Goal: Task Accomplishment & Management: Manage account settings

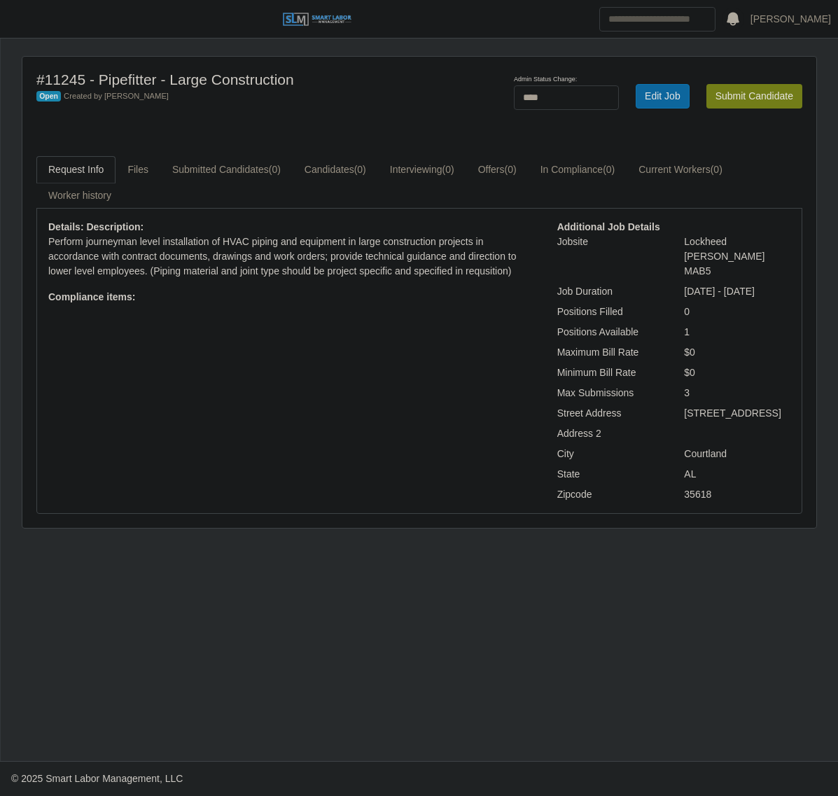
select select "****"
click at [23, 29] on button "button" at bounding box center [17, 19] width 35 height 23
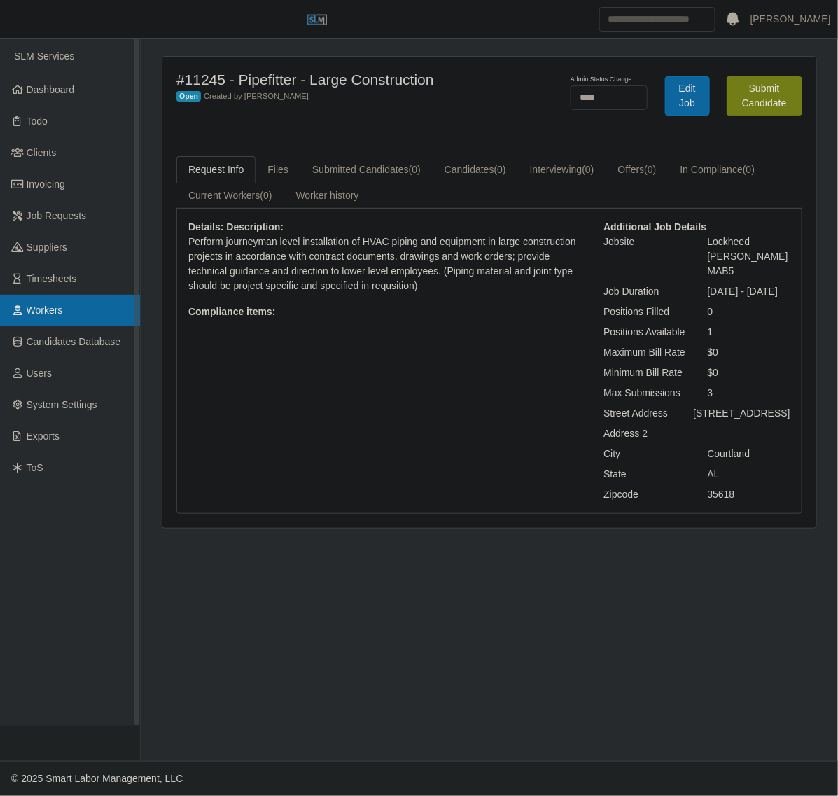
click at [58, 306] on span "Workers" at bounding box center [45, 310] width 36 height 11
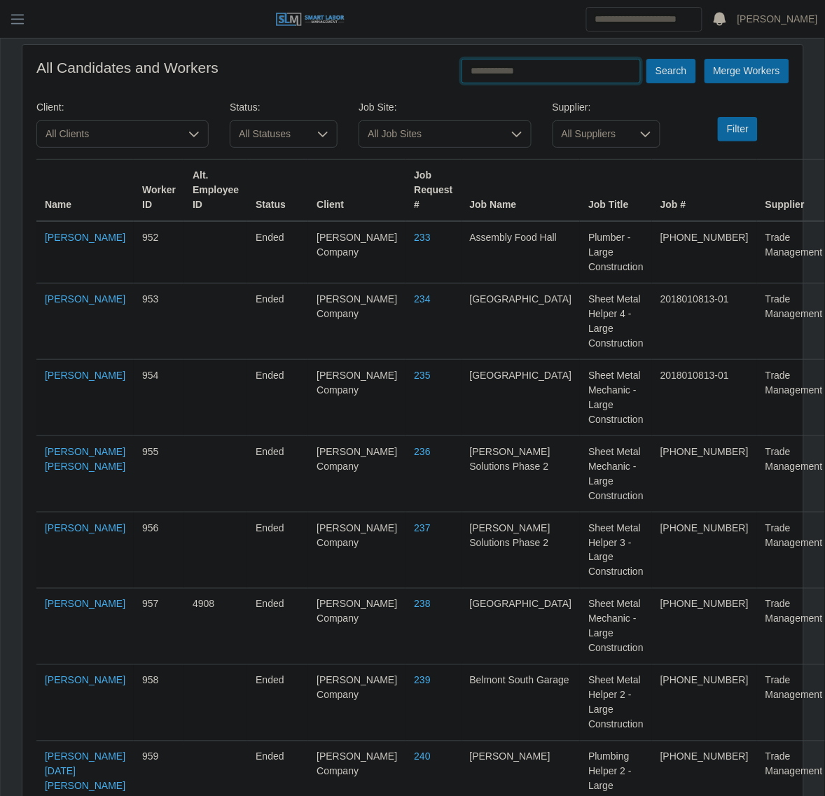
click at [509, 71] on input "text" at bounding box center [551, 71] width 179 height 25
click at [647, 59] on button "Search" at bounding box center [671, 71] width 49 height 25
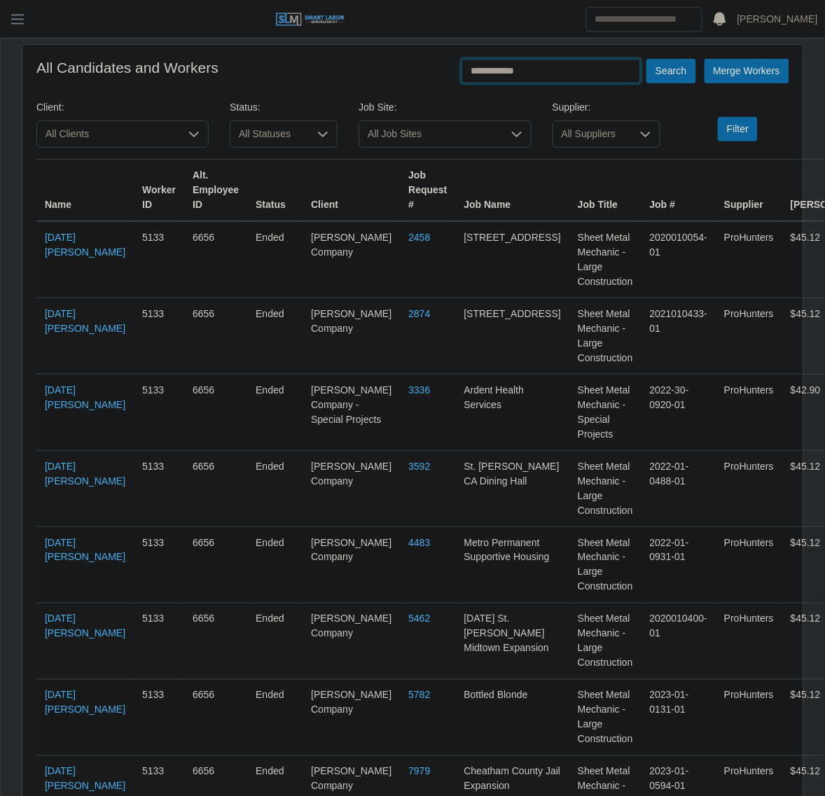
scroll to position [124, 0]
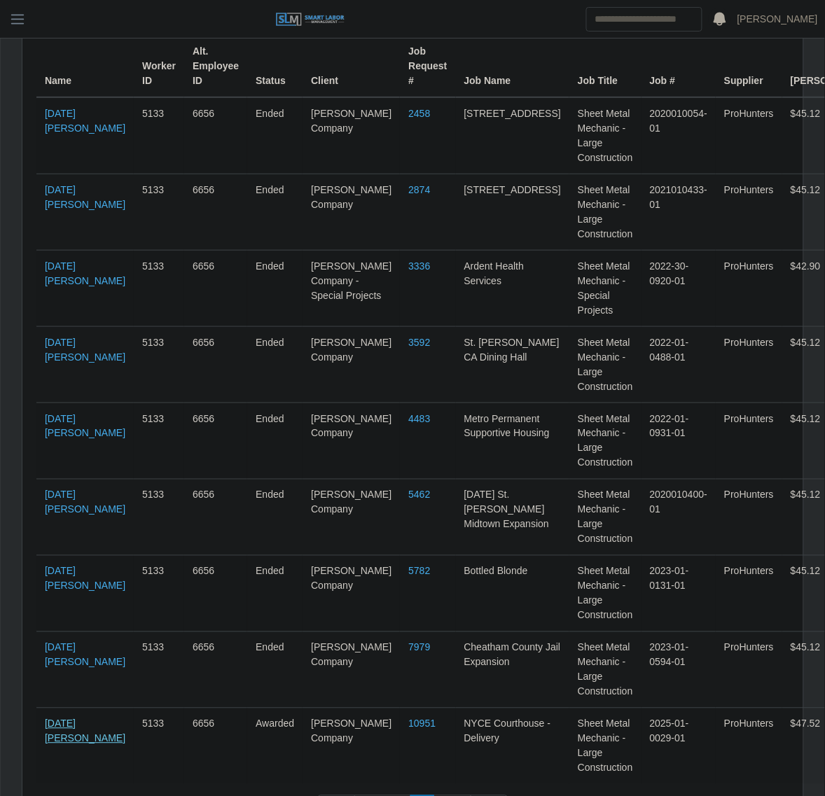
click at [75, 719] on link "Noel Murillo Mencias" at bounding box center [85, 732] width 81 height 26
click at [637, 26] on input "Search" at bounding box center [644, 19] width 116 height 25
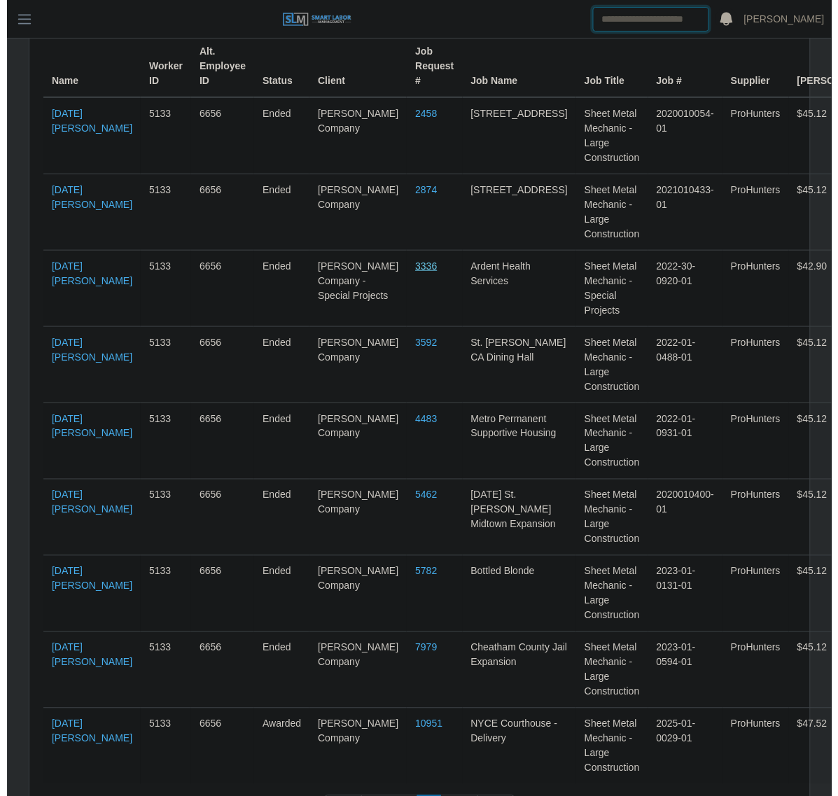
scroll to position [0, 0]
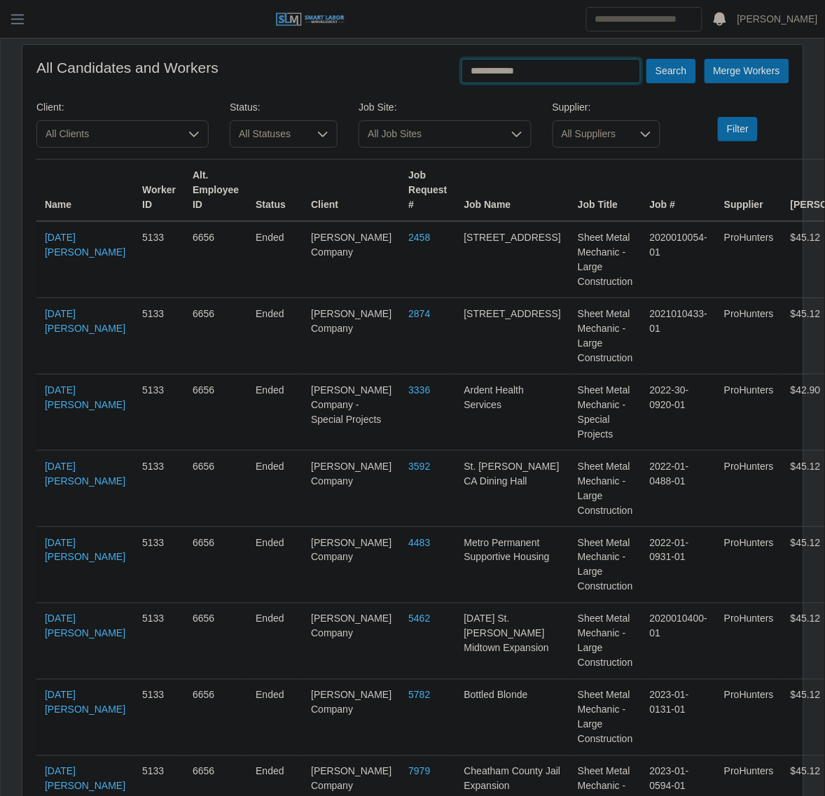
click at [518, 71] on input "**********" at bounding box center [551, 71] width 179 height 25
type input "*"
type input "******"
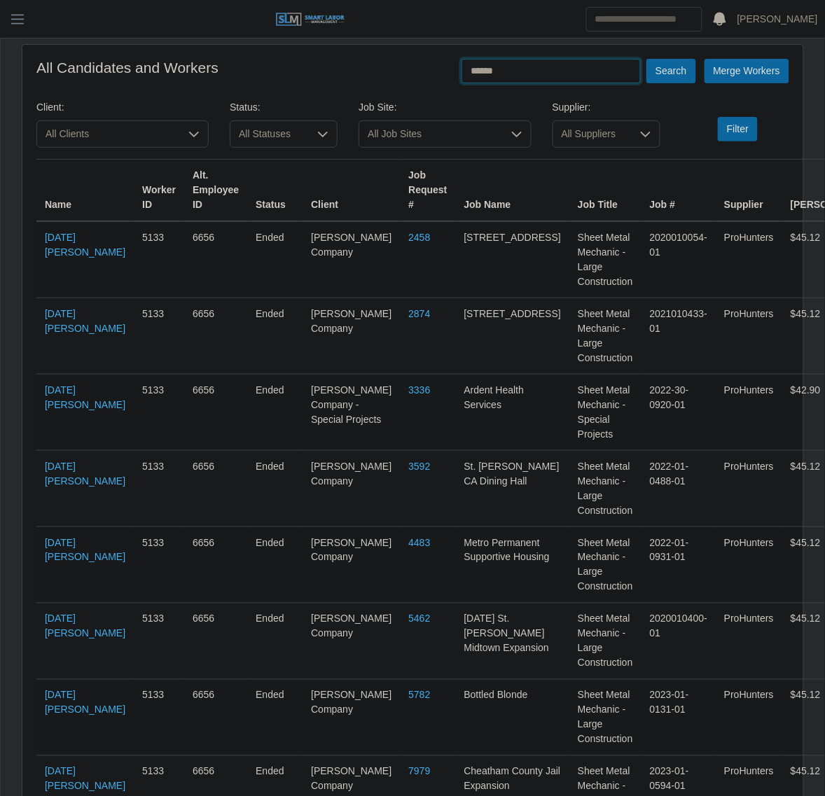
click at [647, 59] on button "Search" at bounding box center [671, 71] width 49 height 25
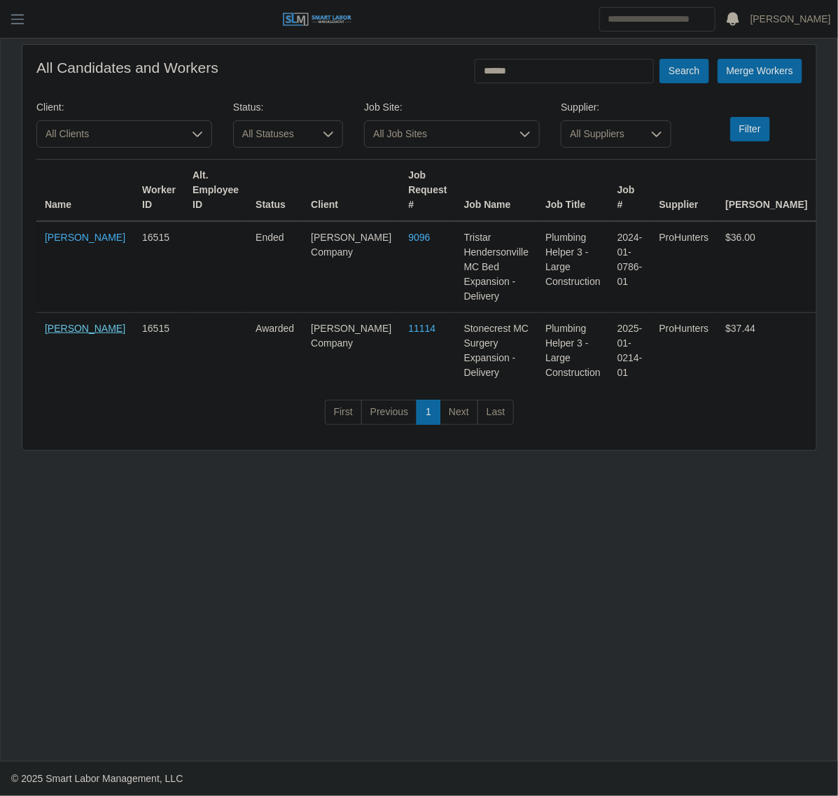
click at [82, 323] on link "Ebelyn Hernandez Herrera" at bounding box center [85, 328] width 81 height 11
click at [23, 14] on span "button" at bounding box center [17, 19] width 18 height 16
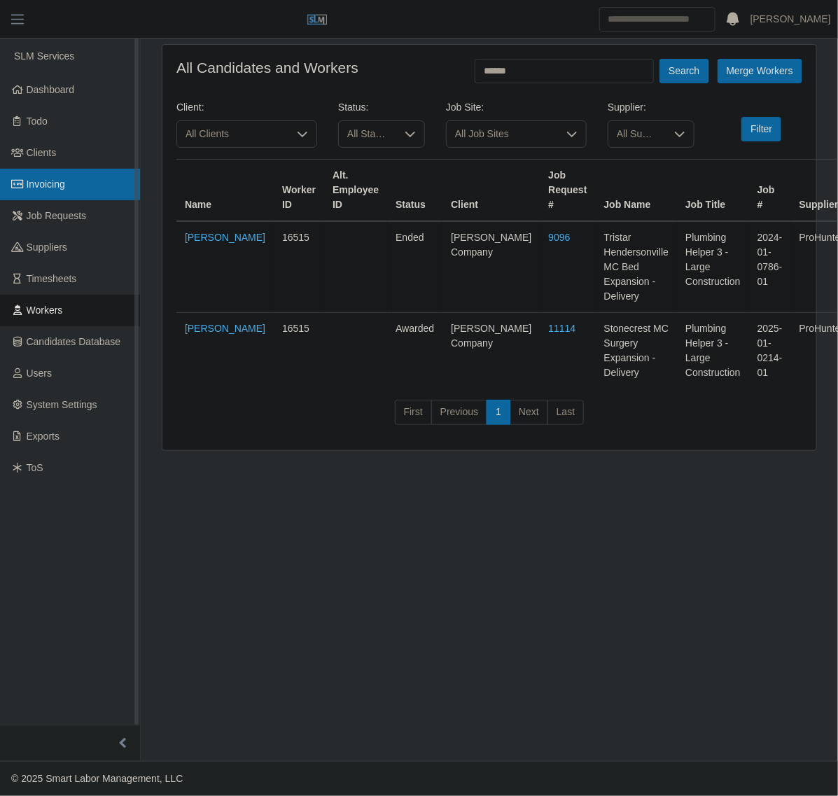
click at [55, 173] on link "Invoicing" at bounding box center [70, 185] width 140 height 32
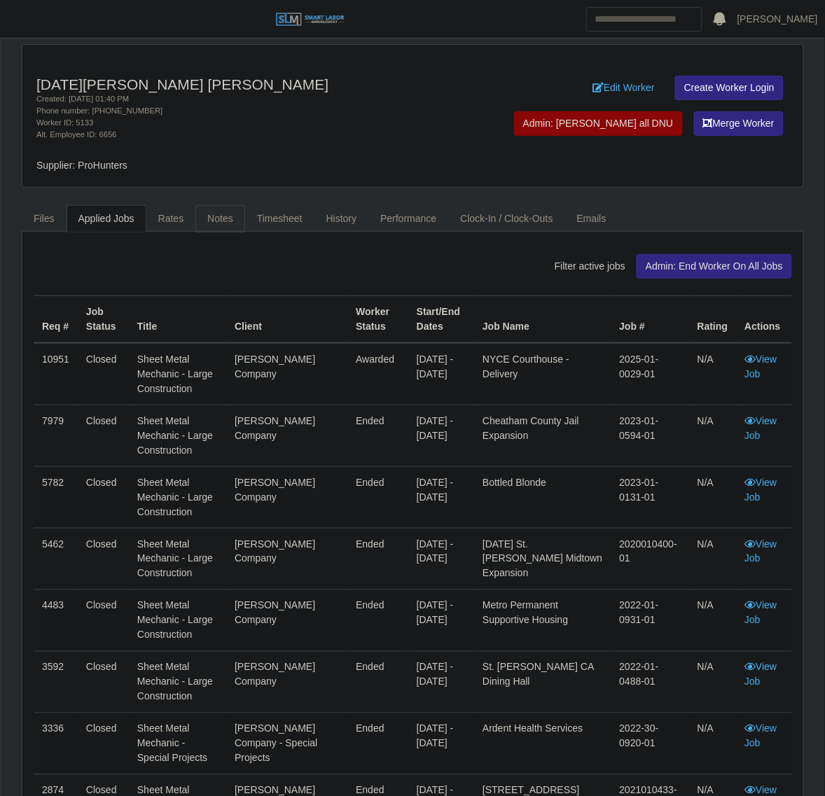
drag, startPoint x: 218, startPoint y: 228, endPoint x: 228, endPoint y: 219, distance: 12.9
click at [218, 228] on link "Notes" at bounding box center [220, 218] width 50 height 27
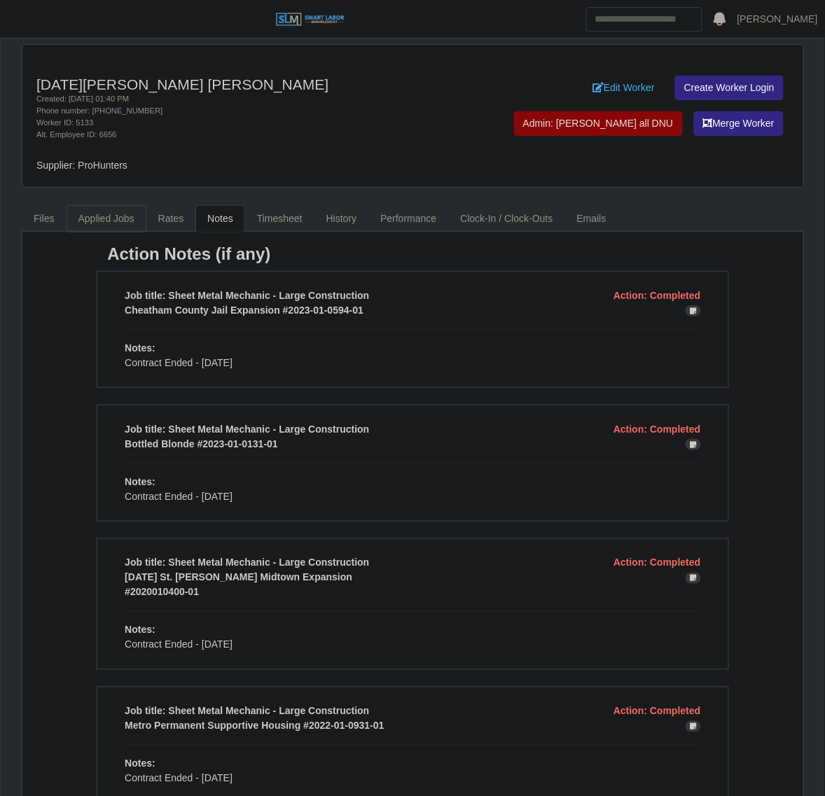
click at [85, 215] on link "Applied Jobs" at bounding box center [107, 218] width 80 height 27
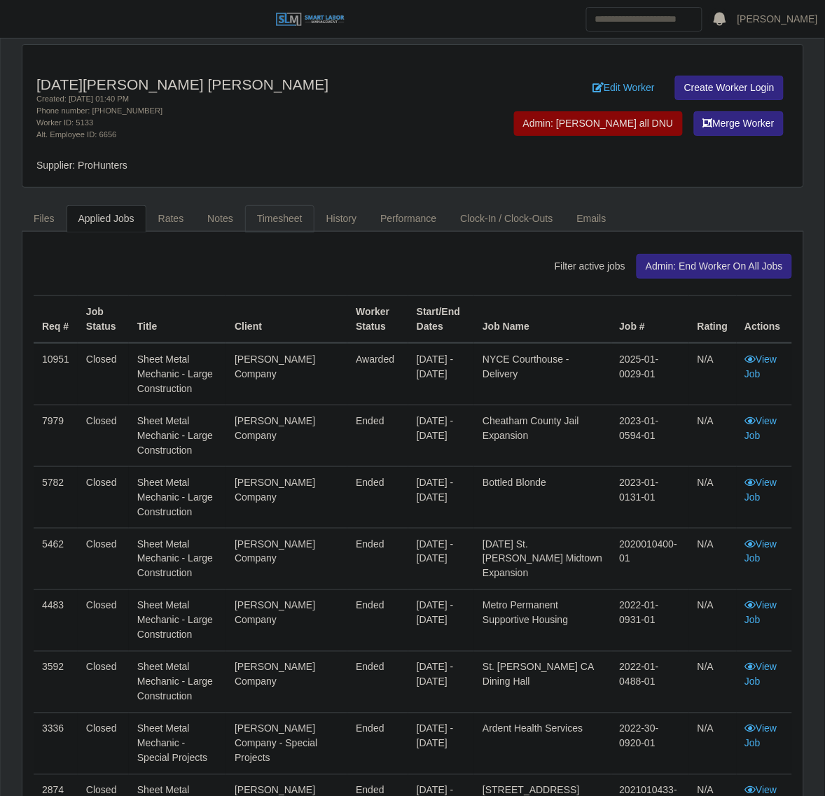
click at [280, 205] on link "Timesheet" at bounding box center [279, 218] width 69 height 27
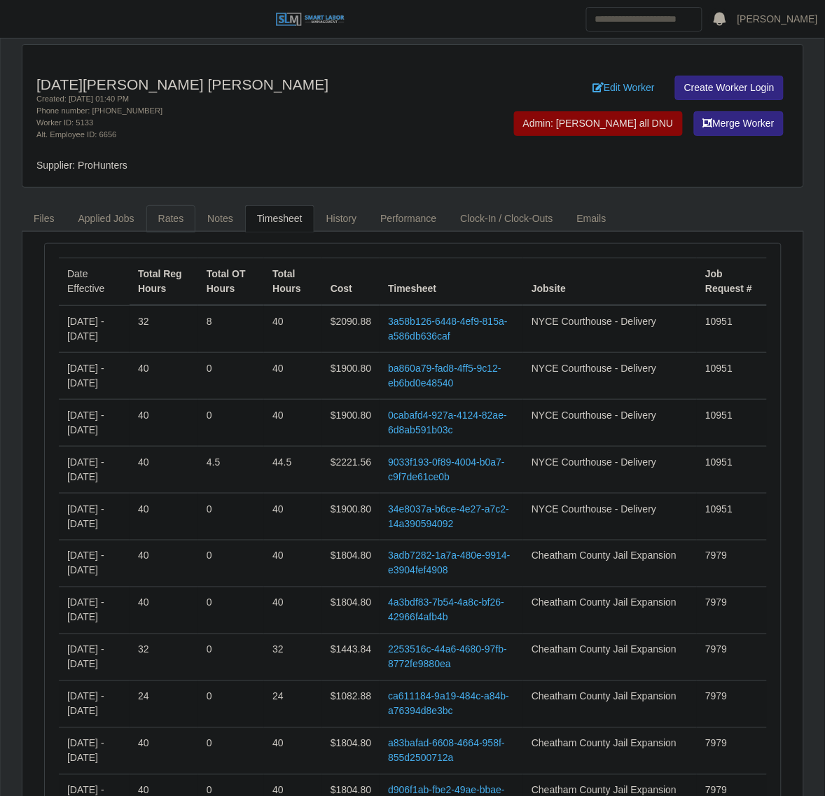
click at [181, 221] on link "Rates" at bounding box center [171, 218] width 50 height 27
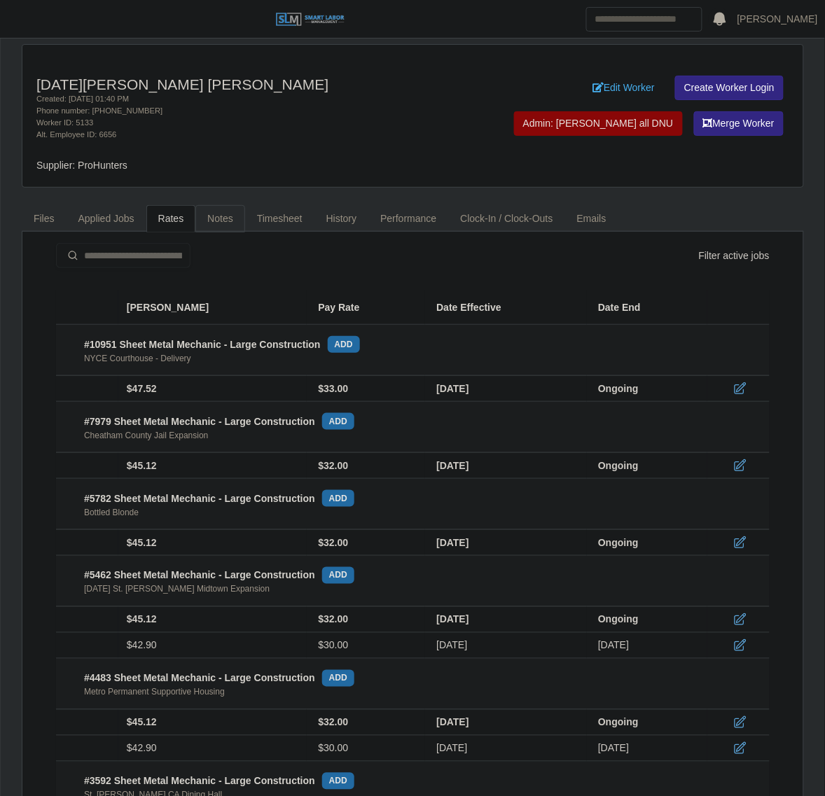
click at [211, 221] on link "Notes" at bounding box center [220, 218] width 50 height 27
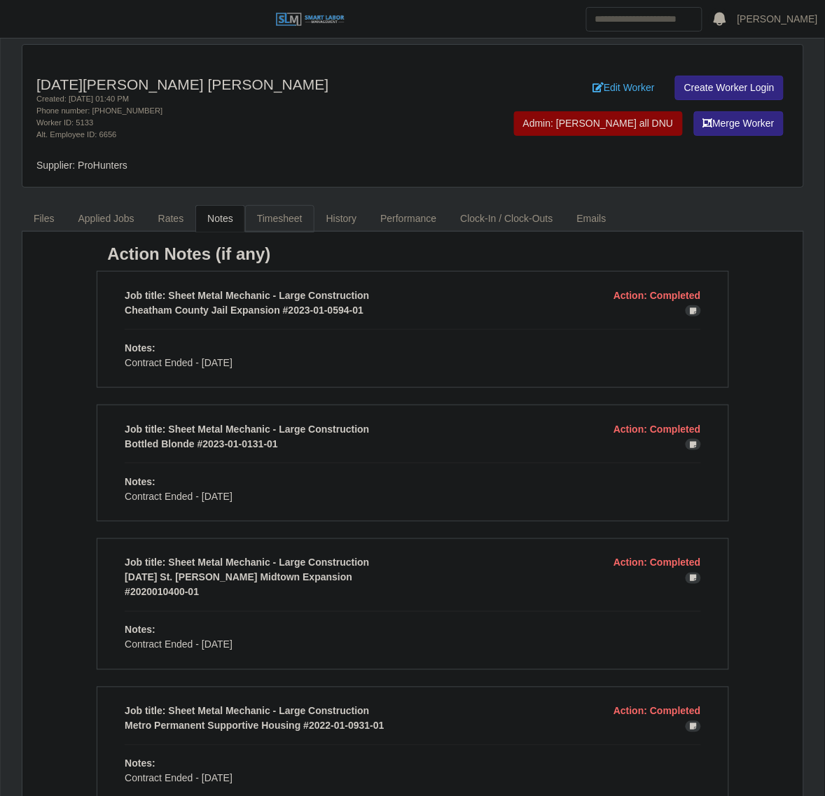
click at [261, 221] on link "Timesheet" at bounding box center [279, 218] width 69 height 27
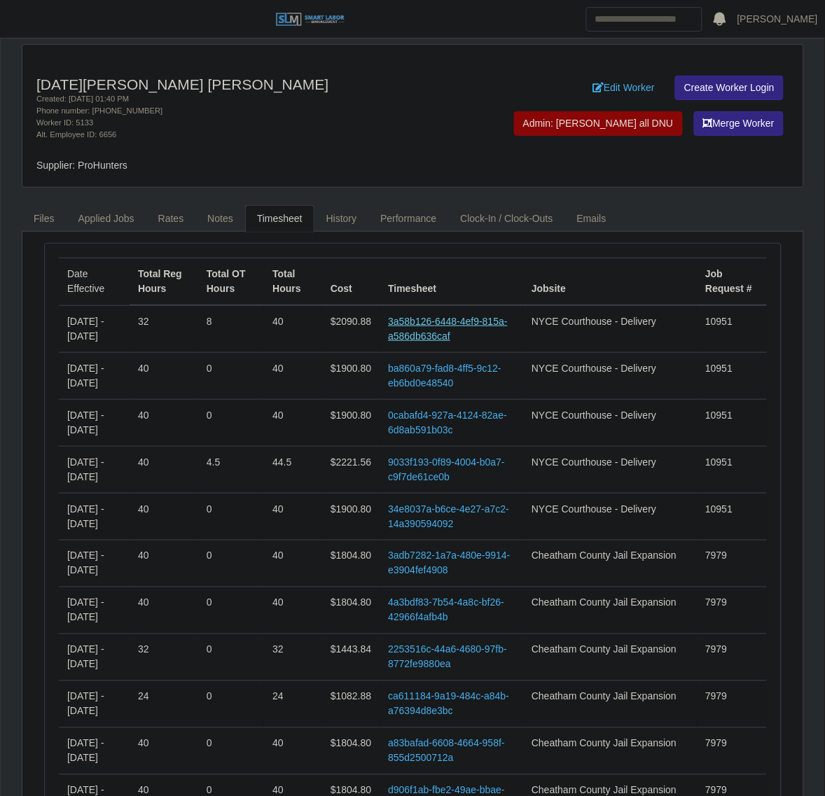
click at [489, 324] on link "3a58b126-6448-4ef9-815a-a586db636caf" at bounding box center [447, 329] width 119 height 26
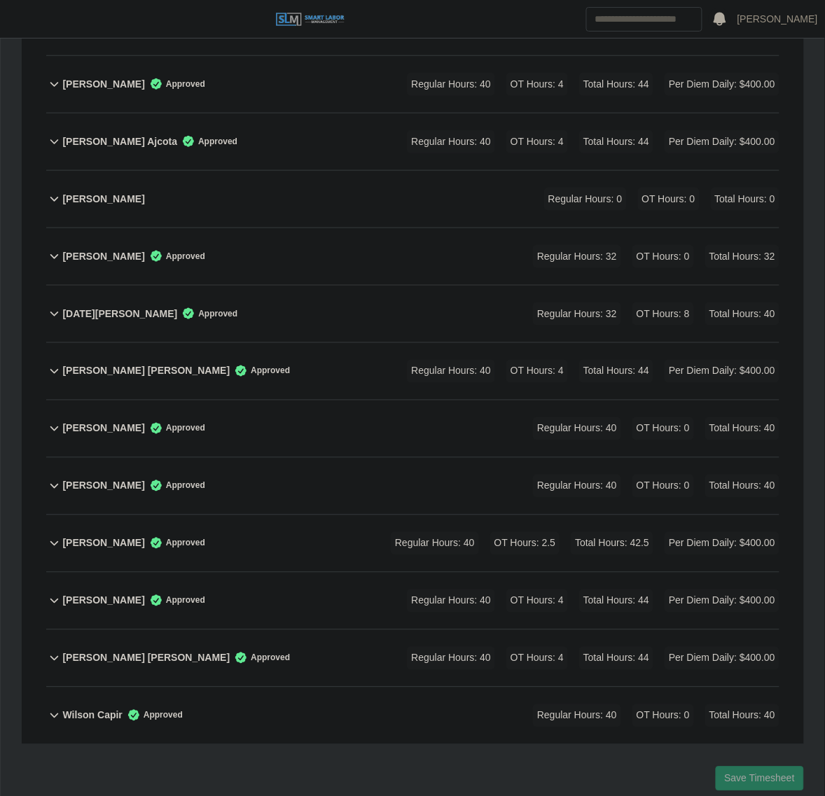
scroll to position [2454, 0]
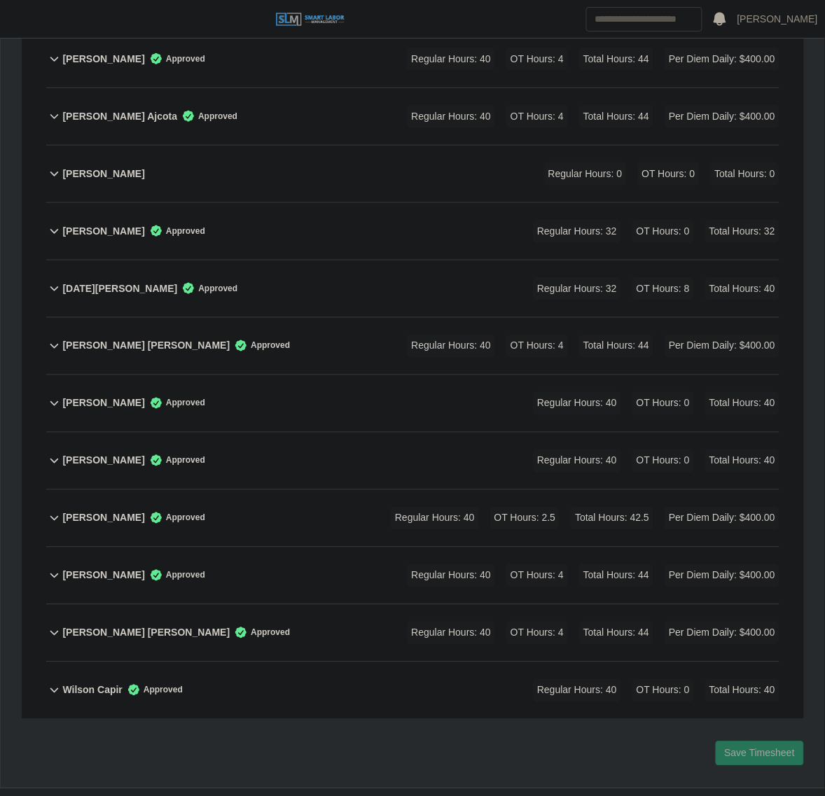
click at [294, 261] on div "Noel Murillo Mencias Approved Regular Hours: 32 OT Hours: 8 Total Hours: 40" at bounding box center [420, 289] width 717 height 57
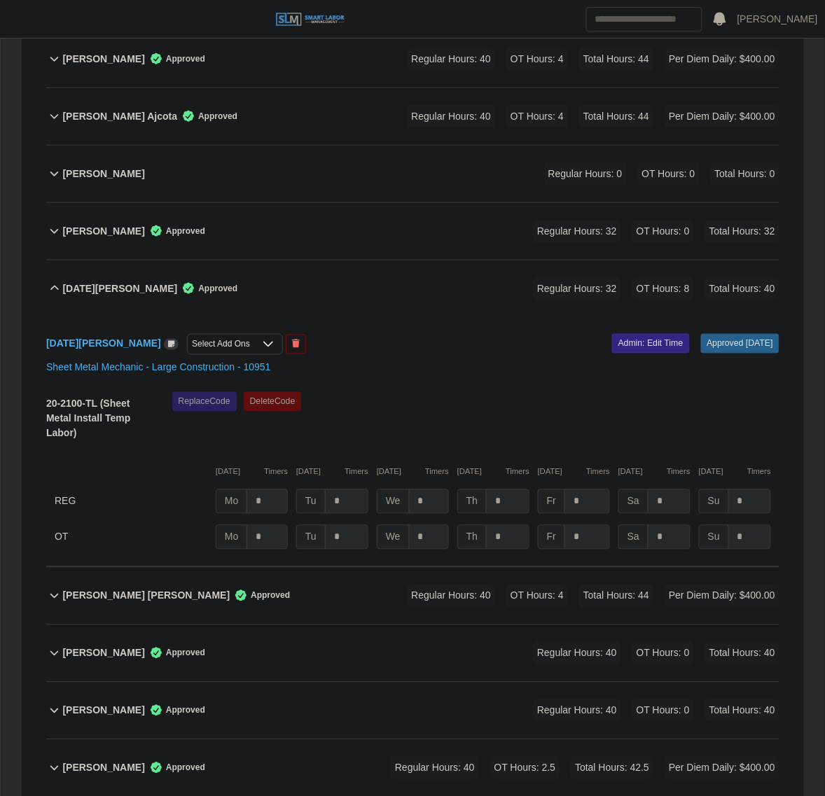
click at [607, 328] on div "Noel Murillo Mencias Select Add Ons Approved 09/22/2025 Admin: Edit Time Sheet …" at bounding box center [412, 442] width 733 height 250
click at [612, 334] on link "Admin: Edit Time" at bounding box center [651, 344] width 78 height 20
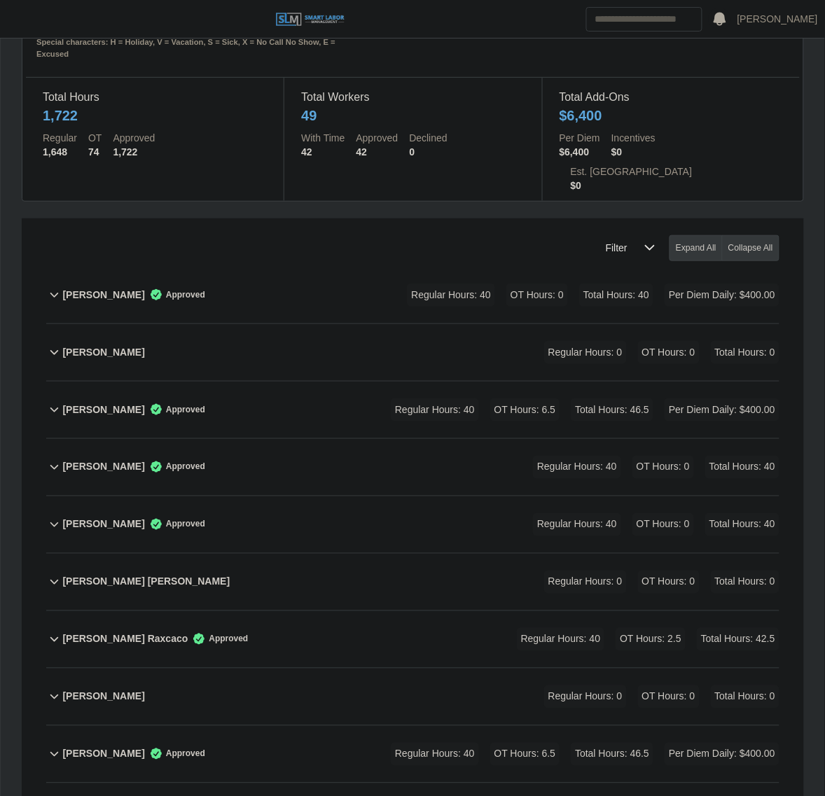
scroll to position [0, 0]
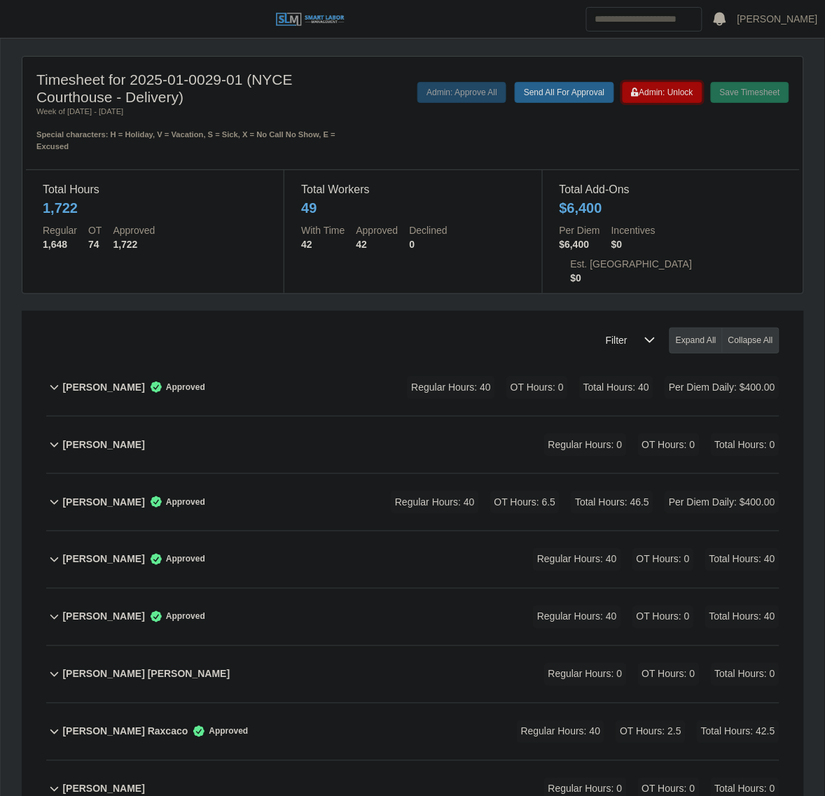
click at [663, 84] on button "Admin: Unlock" at bounding box center [663, 92] width 80 height 21
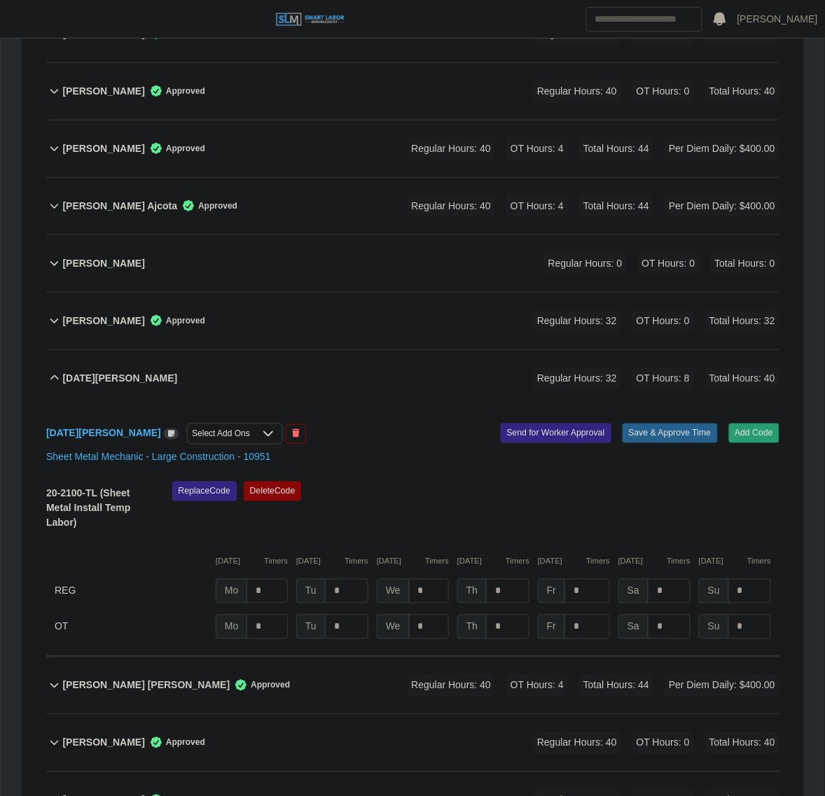
scroll to position [2705, 0]
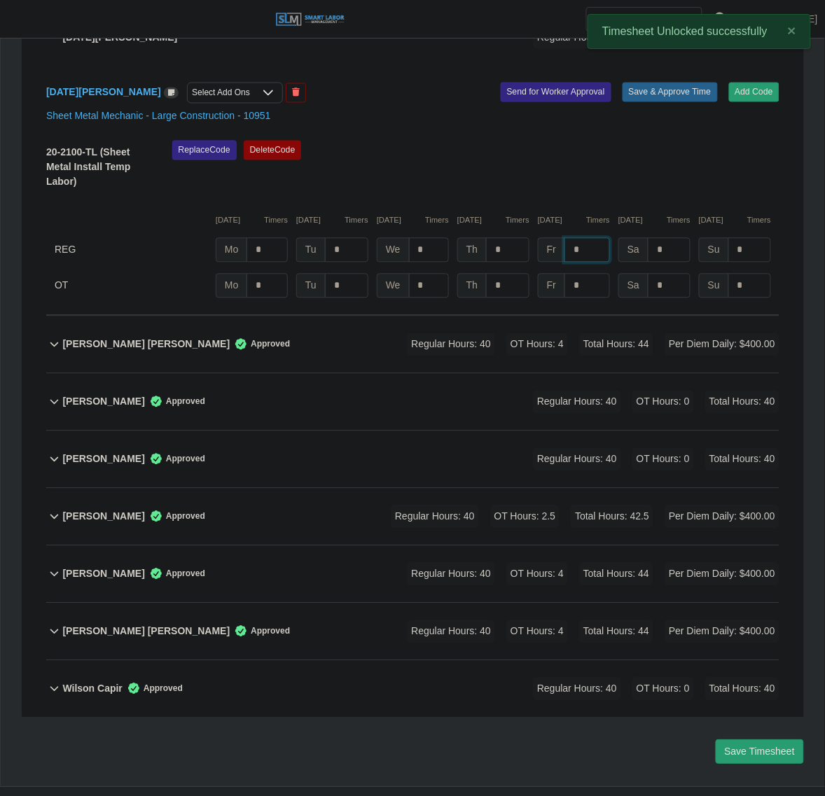
click at [596, 238] on input "*" at bounding box center [588, 250] width 46 height 25
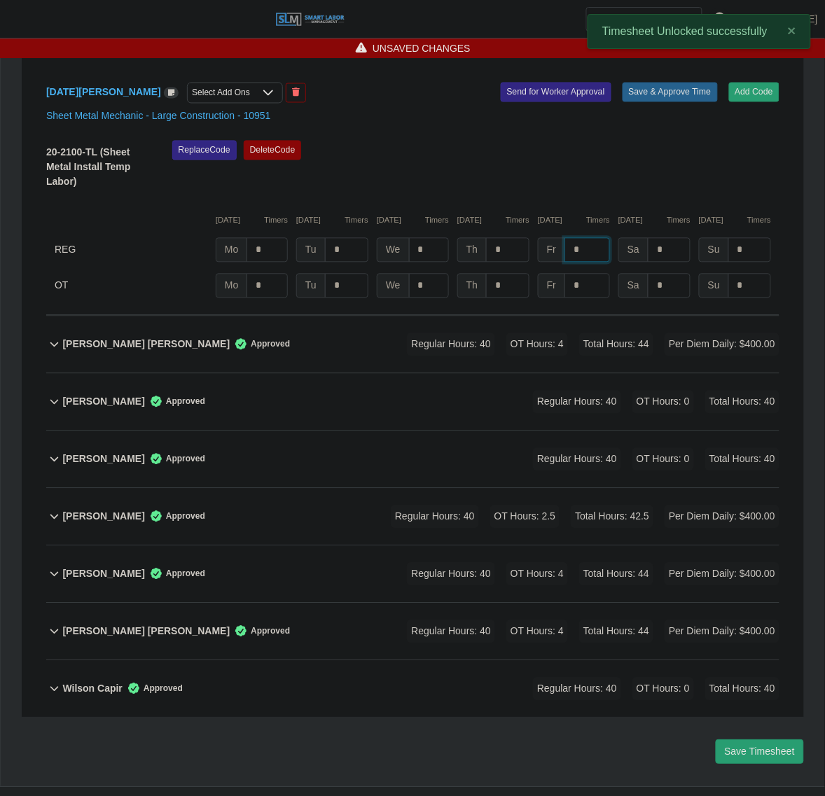
type input "*"
click at [600, 274] on input "*" at bounding box center [588, 286] width 46 height 25
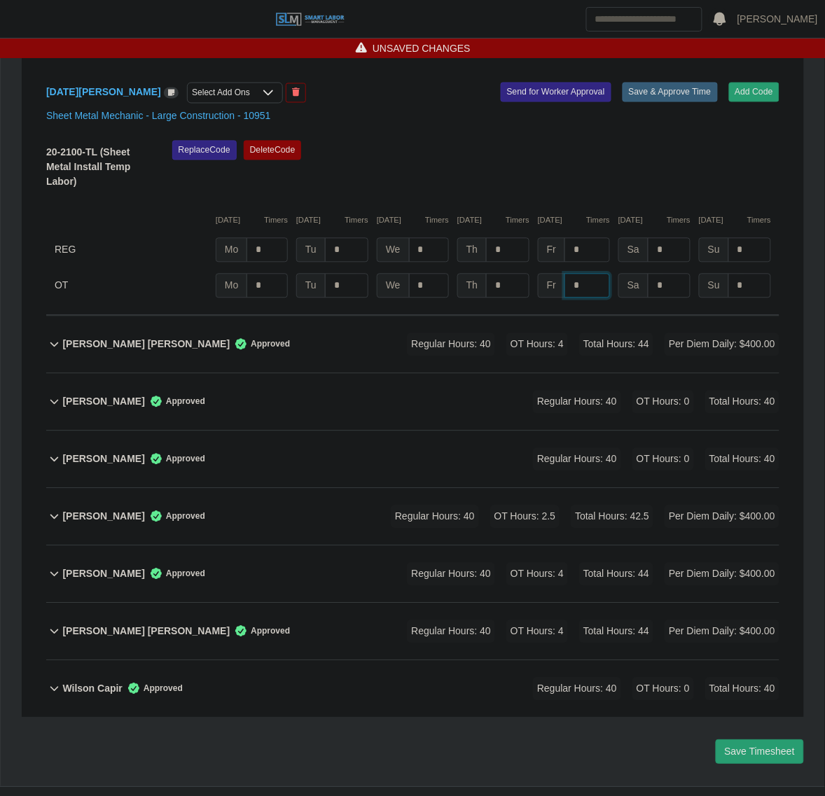
type input "*"
click at [670, 83] on button "Save & Approve Time" at bounding box center [670, 93] width 95 height 20
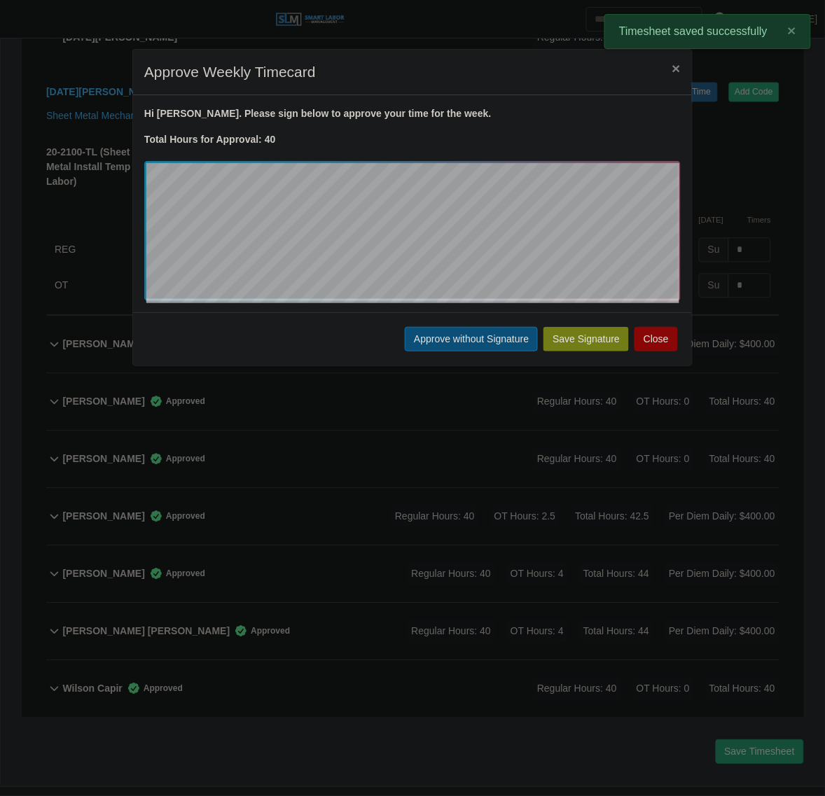
click at [419, 338] on button "Approve without Signature" at bounding box center [471, 339] width 133 height 25
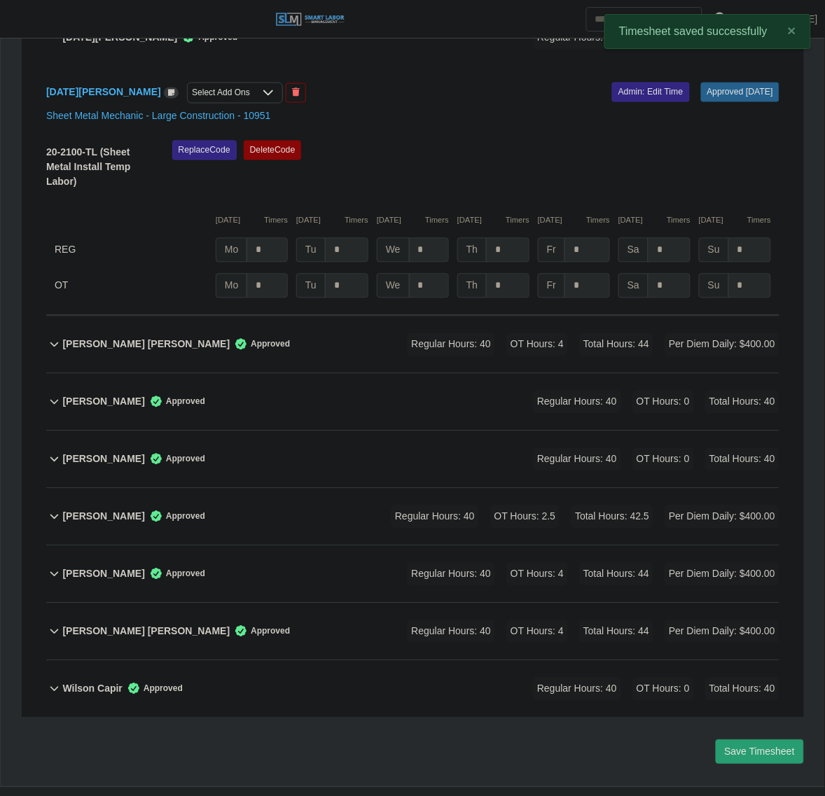
scroll to position [2442, 0]
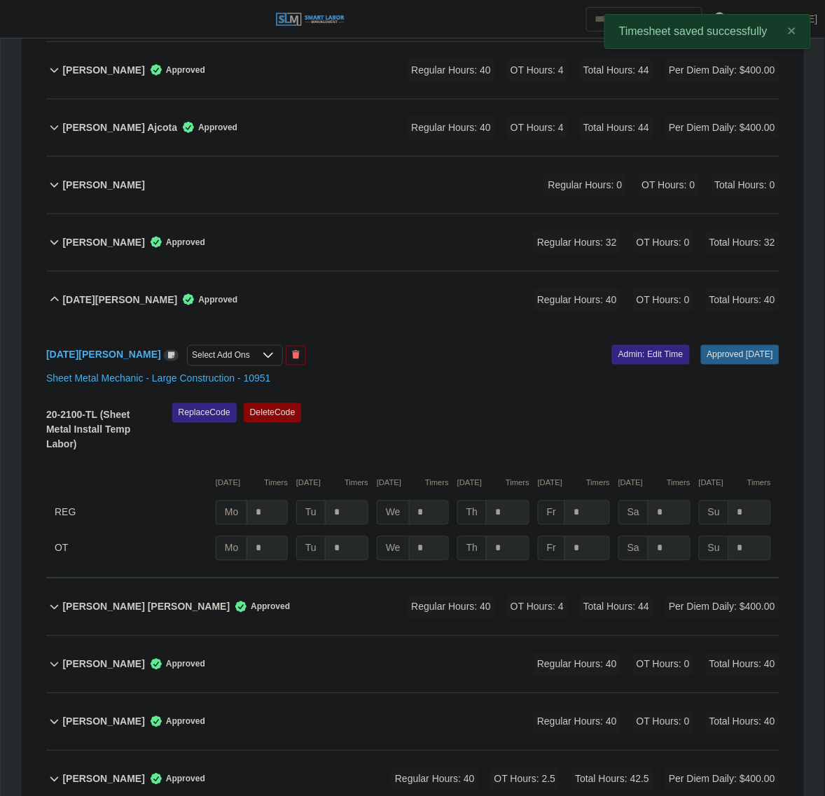
click at [260, 272] on div "Noel Murillo Mencias Approved Regular Hours: 40 OT Hours: 0 Total Hours: 40" at bounding box center [420, 300] width 717 height 57
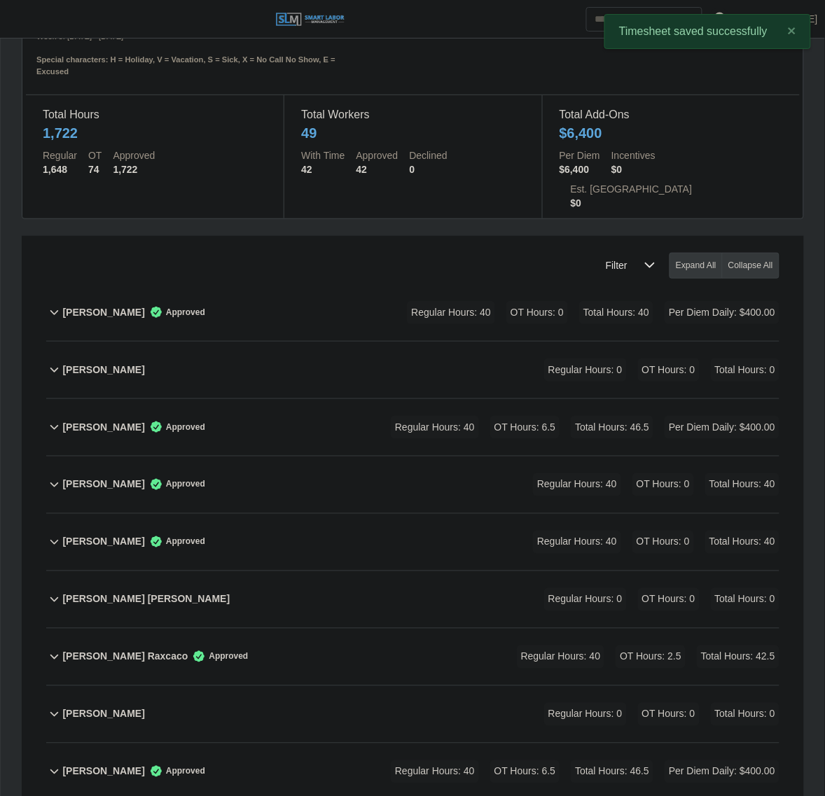
scroll to position [0, 0]
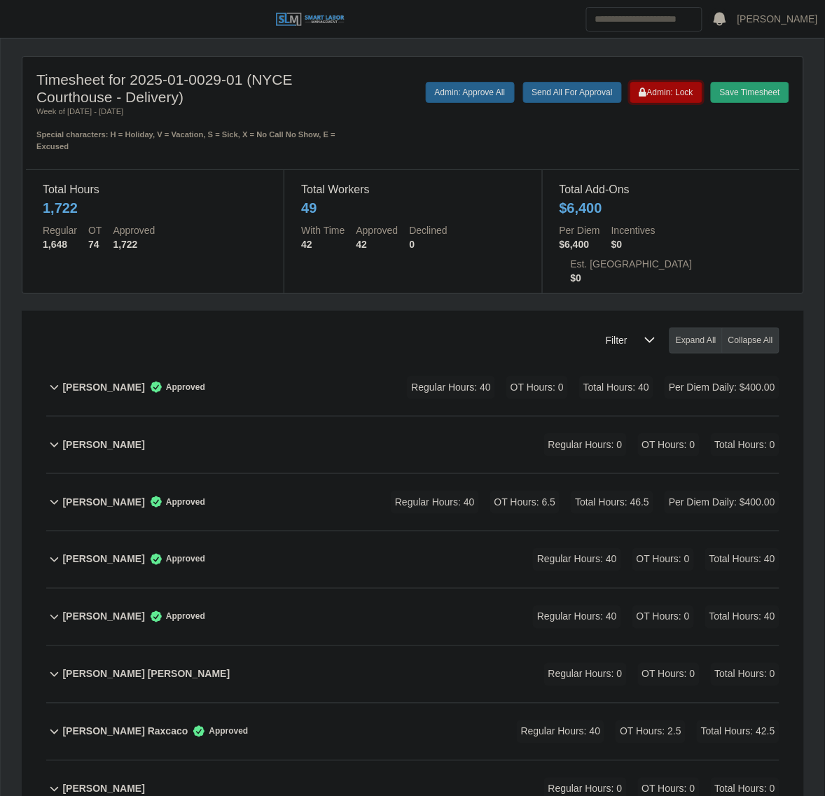
click at [682, 91] on span "Admin: Lock" at bounding box center [666, 93] width 54 height 10
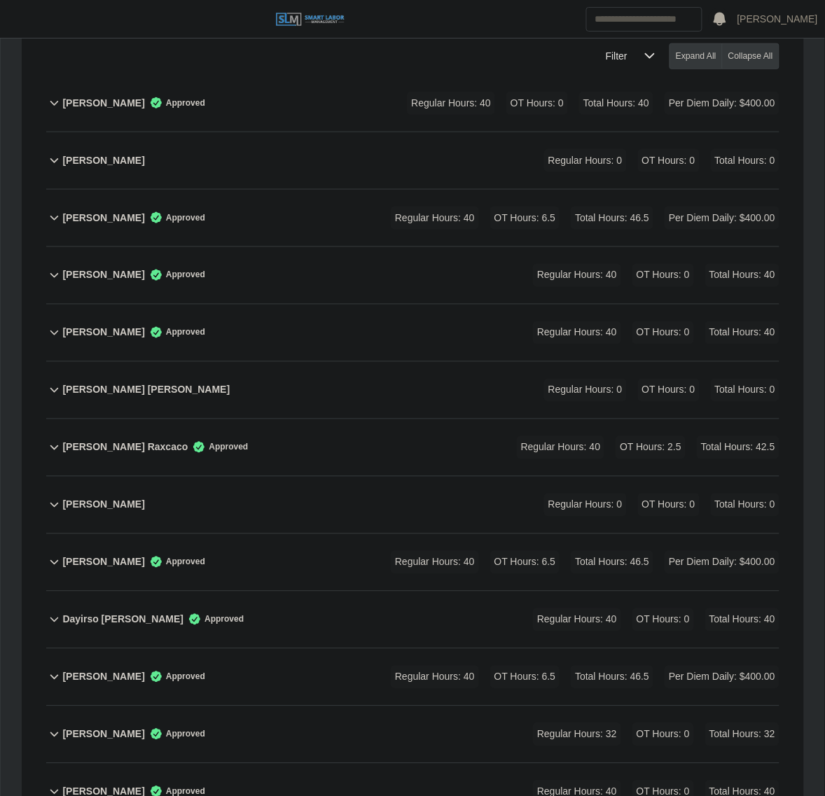
scroll to position [263, 0]
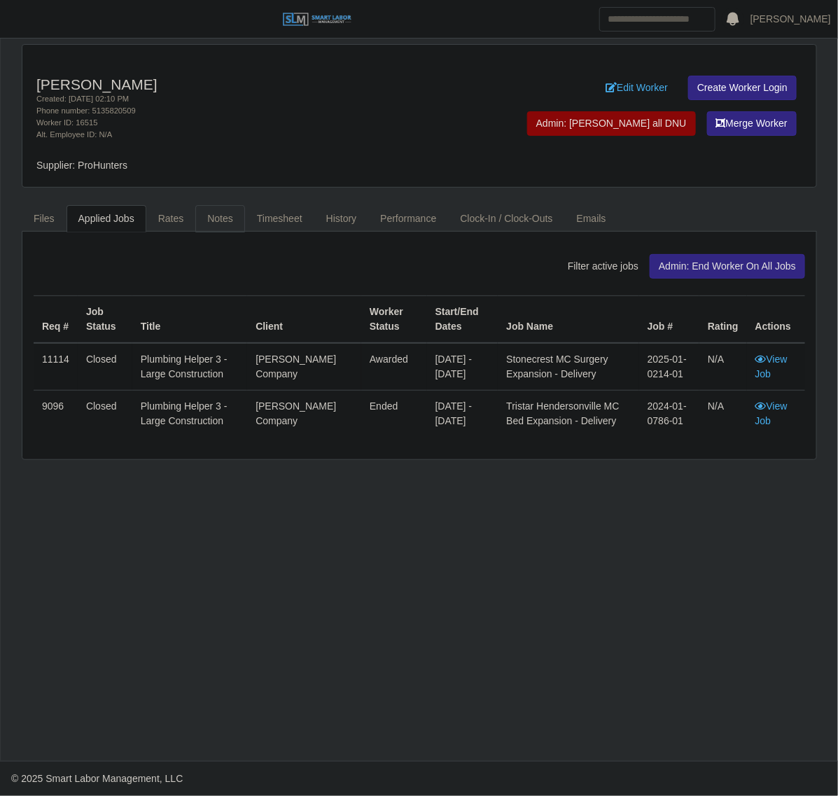
click at [226, 223] on link "Notes" at bounding box center [220, 218] width 50 height 27
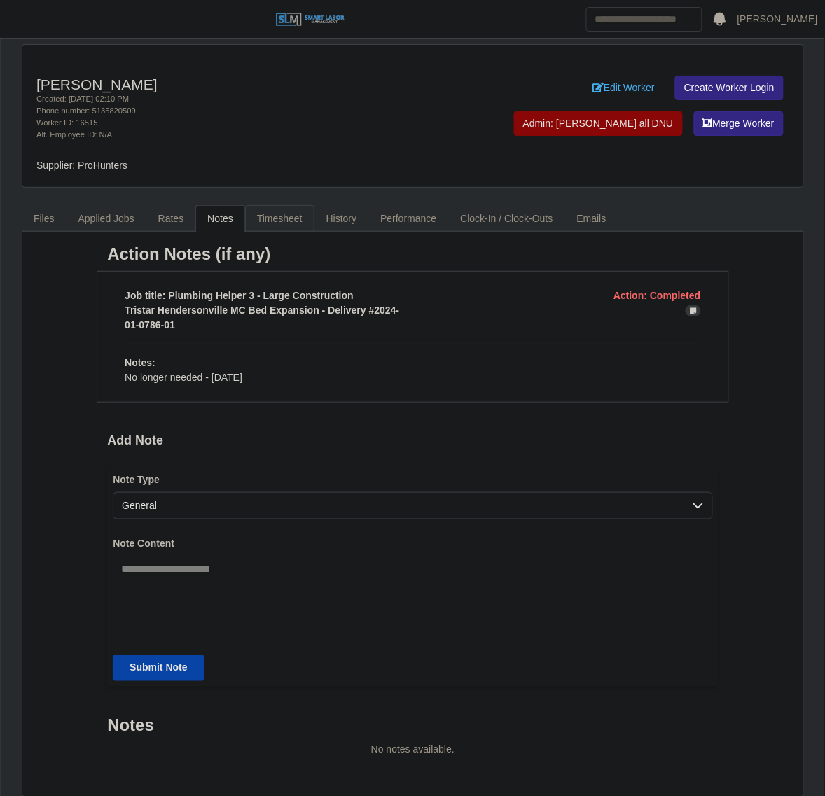
click at [275, 219] on link "Timesheet" at bounding box center [279, 218] width 69 height 27
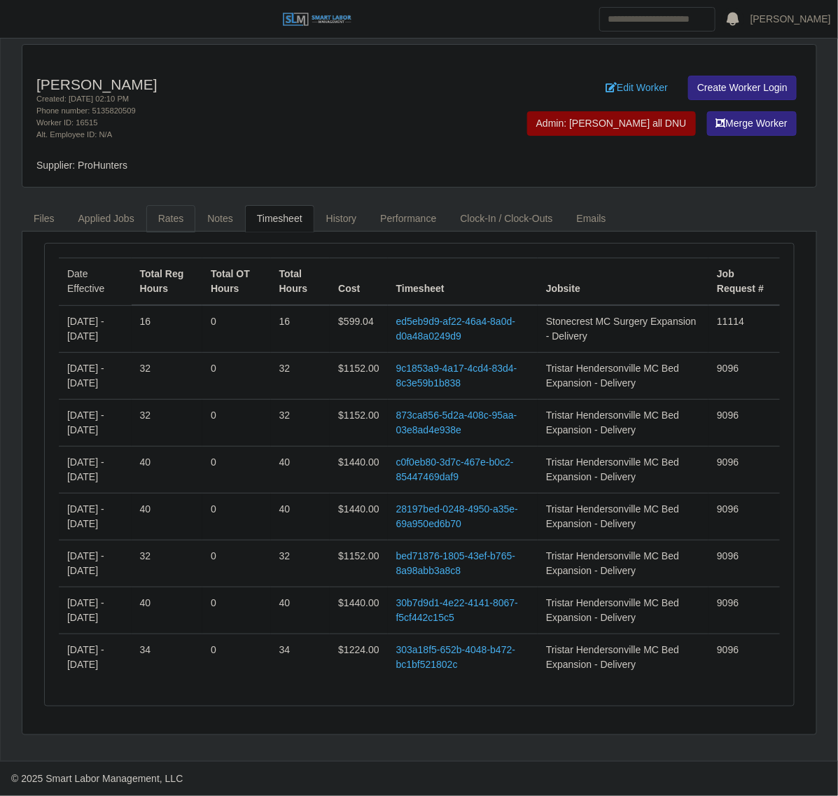
click at [170, 219] on link "Rates" at bounding box center [171, 218] width 50 height 27
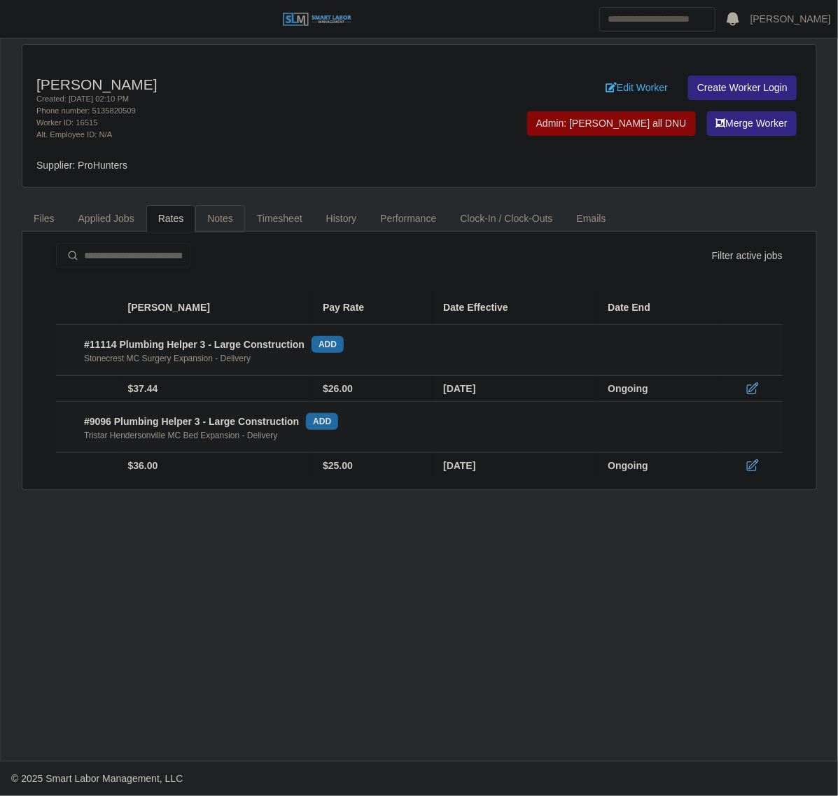
click at [207, 218] on link "Notes" at bounding box center [220, 218] width 50 height 27
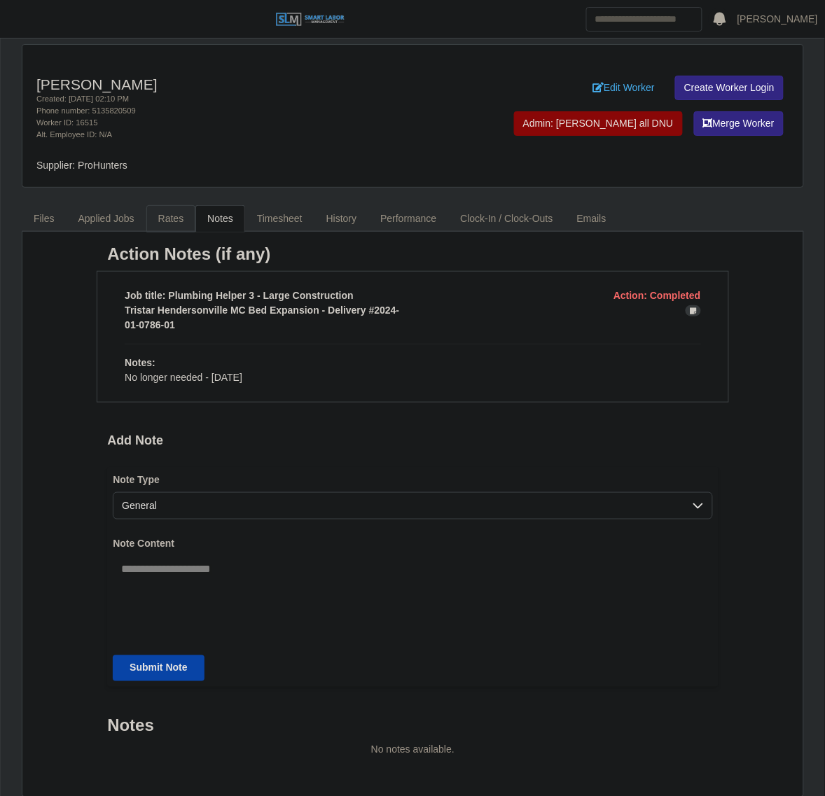
click at [182, 218] on link "Rates" at bounding box center [171, 218] width 50 height 27
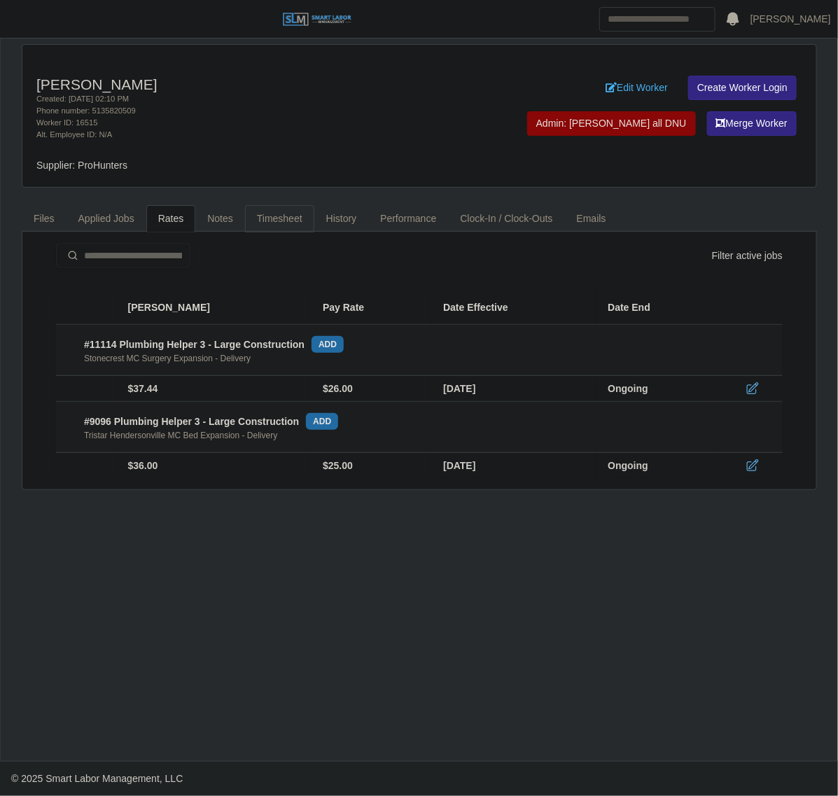
click at [267, 226] on link "Timesheet" at bounding box center [279, 218] width 69 height 27
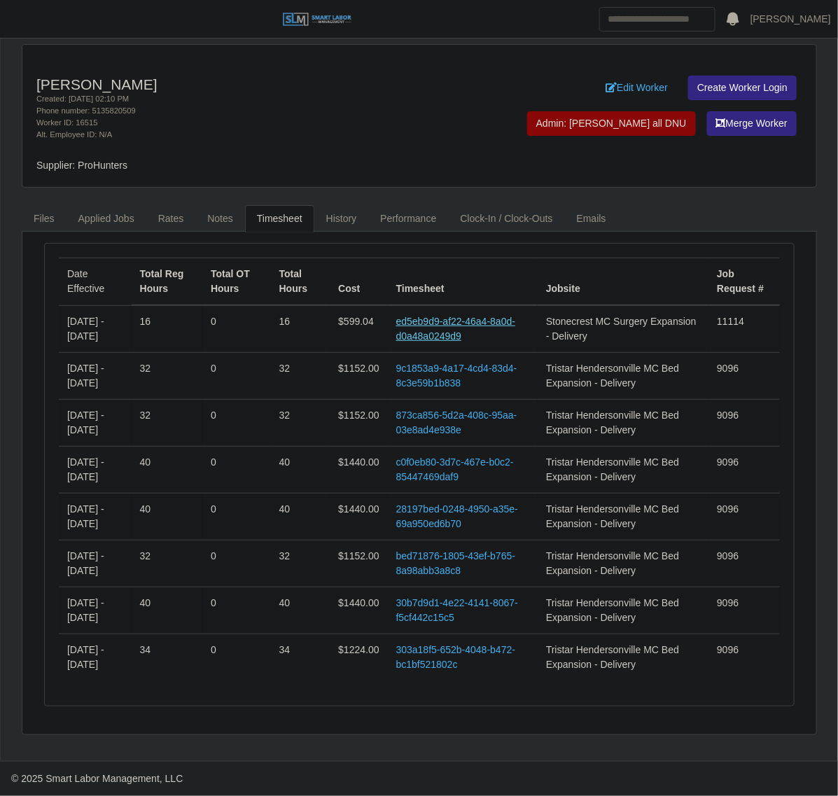
click at [466, 322] on link "ed5eb9d9-af22-46a4-8a0d-d0a48a0249d9" at bounding box center [455, 329] width 119 height 26
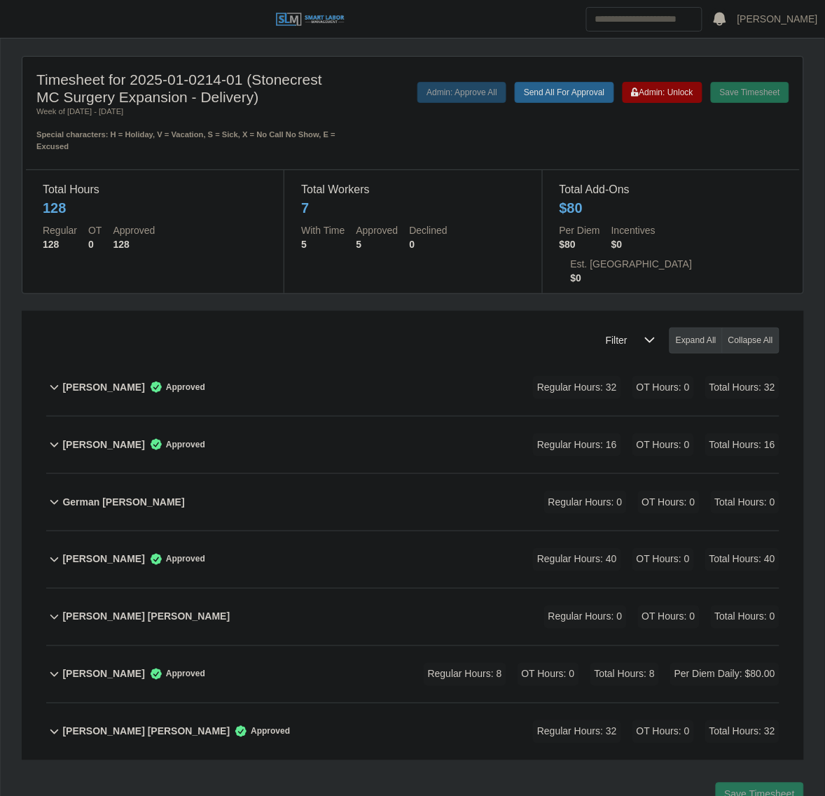
click at [350, 417] on div "Ebelyn Hernandez Herrera Approved Regular Hours: 16 OT Hours: 0 Total Hours: 16" at bounding box center [420, 445] width 717 height 57
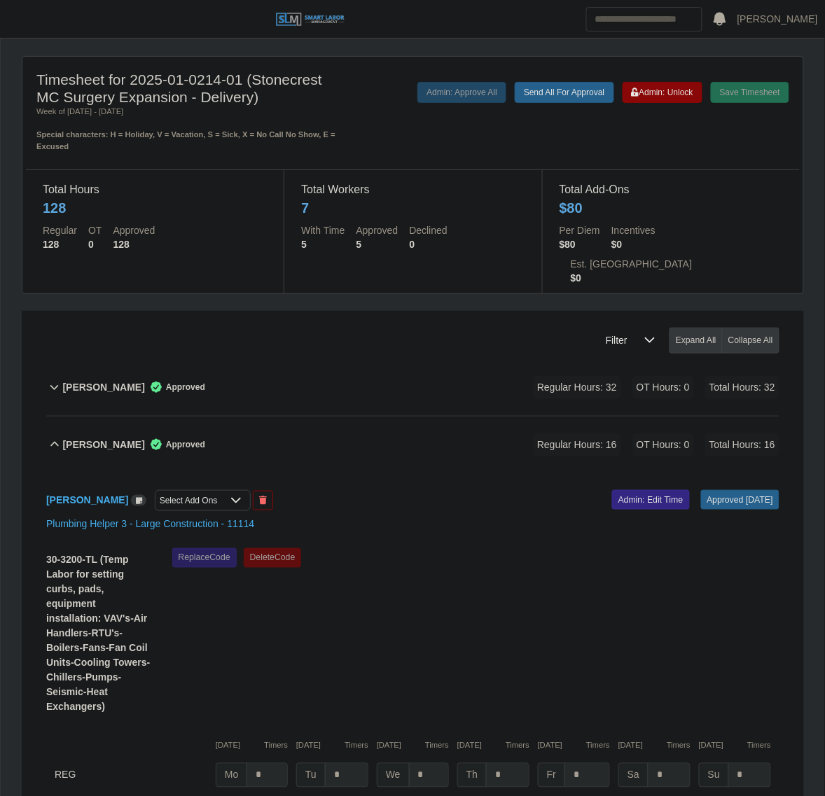
click at [333, 417] on div "Ebelyn Hernandez Herrera Approved Regular Hours: 16 OT Hours: 0 Total Hours: 16" at bounding box center [420, 445] width 717 height 57
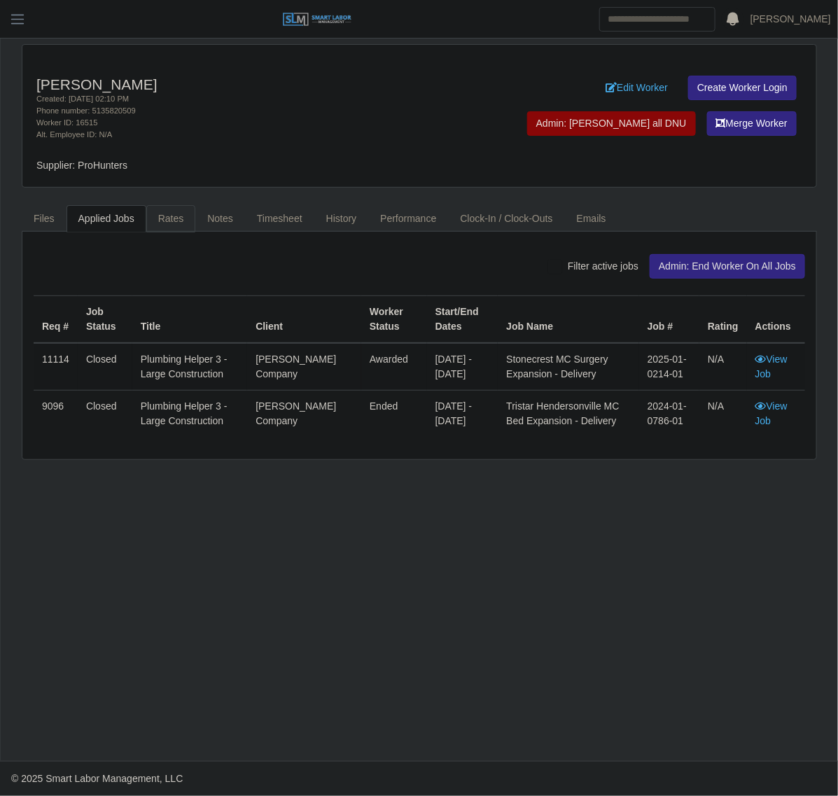
click at [174, 218] on link "Rates" at bounding box center [171, 218] width 50 height 27
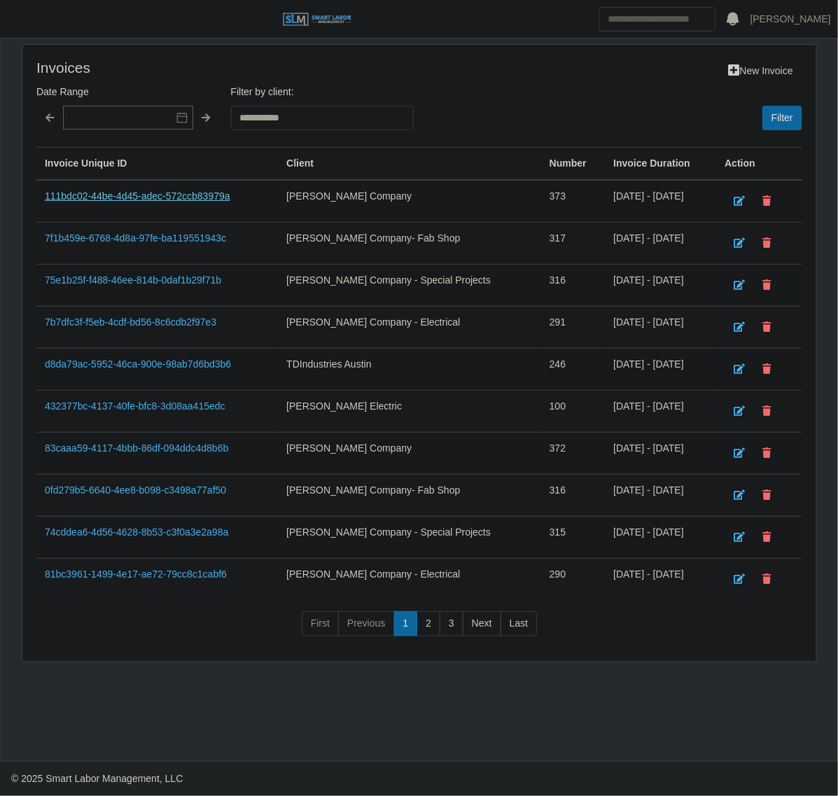
click at [146, 191] on link "111bdc02-44be-4d45-adec-572ccb83979a" at bounding box center [138, 196] width 186 height 11
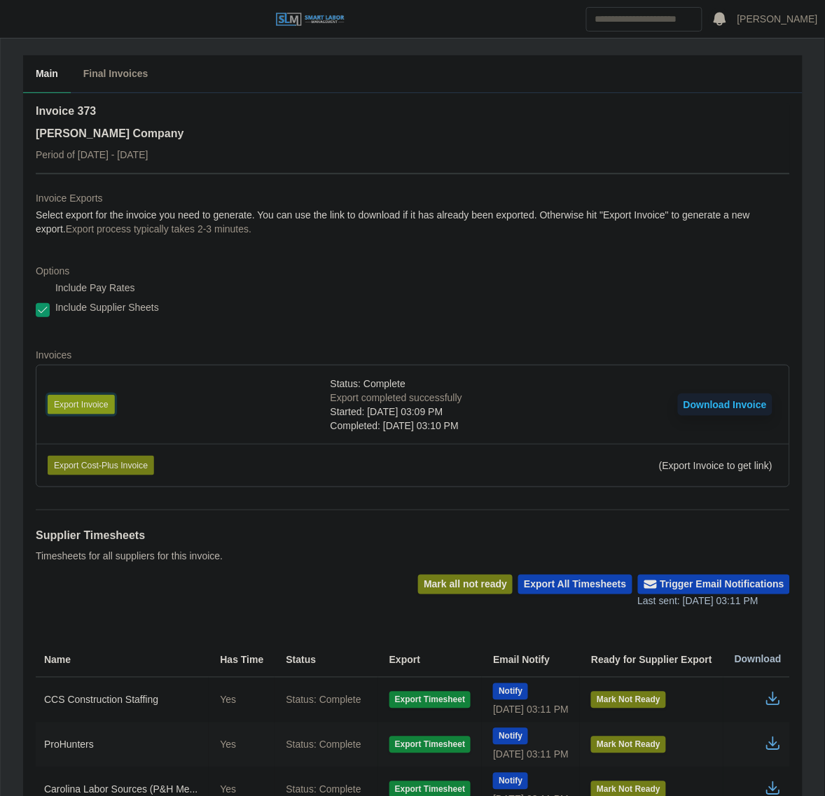
click at [78, 398] on button "Export Invoice" at bounding box center [81, 405] width 67 height 20
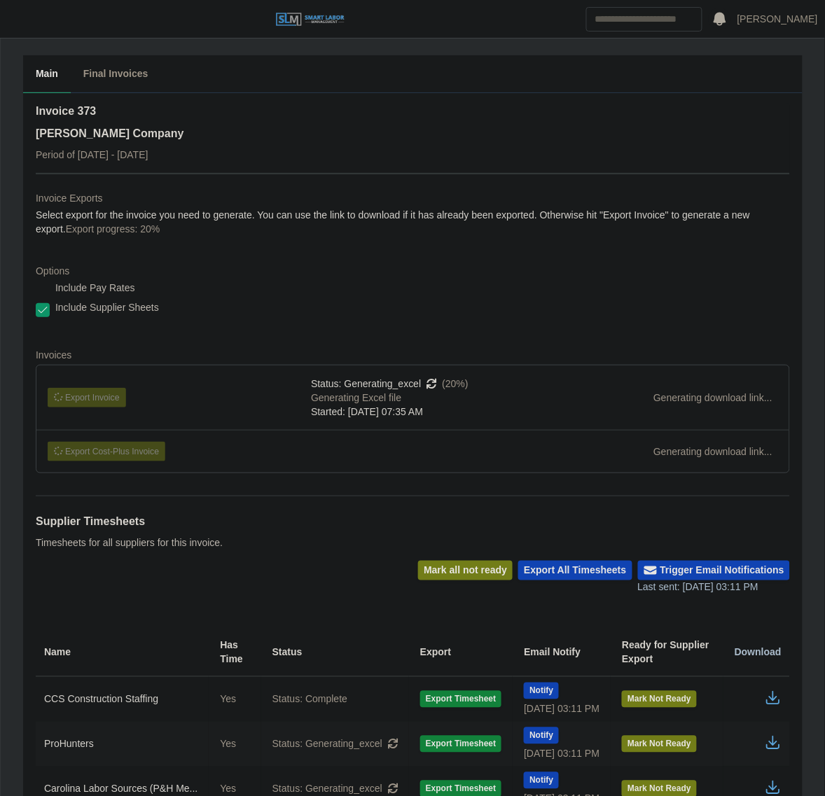
click at [442, 146] on div "Invoice 373 Lee Company Period of 09/15/2025 - 09/21/2025" at bounding box center [413, 138] width 754 height 70
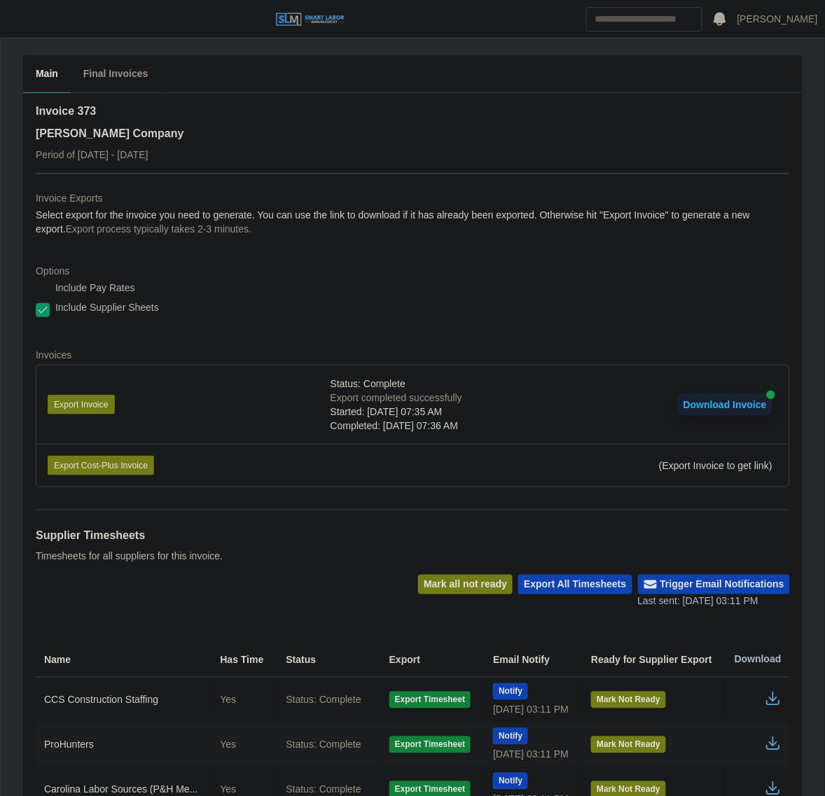
scroll to position [336, 0]
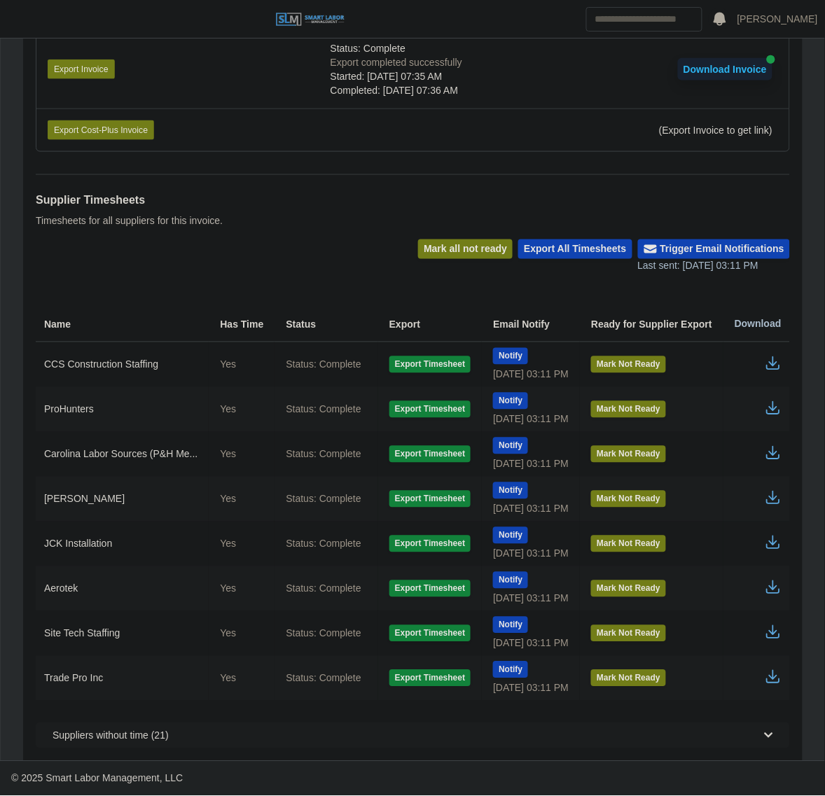
click at [768, 408] on icon "button" at bounding box center [773, 408] width 17 height 17
